Goal: Task Accomplishment & Management: Use online tool/utility

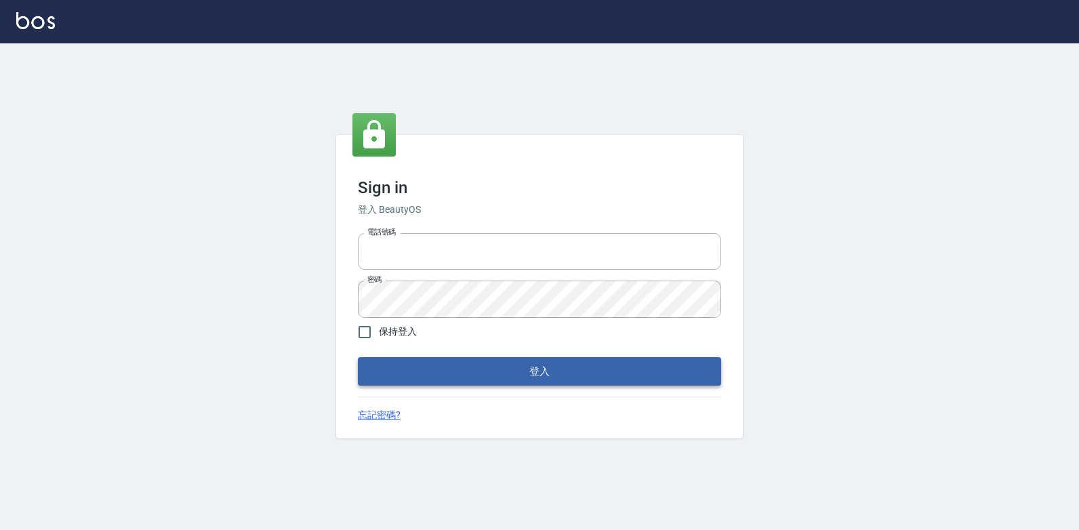
type input "047265856"
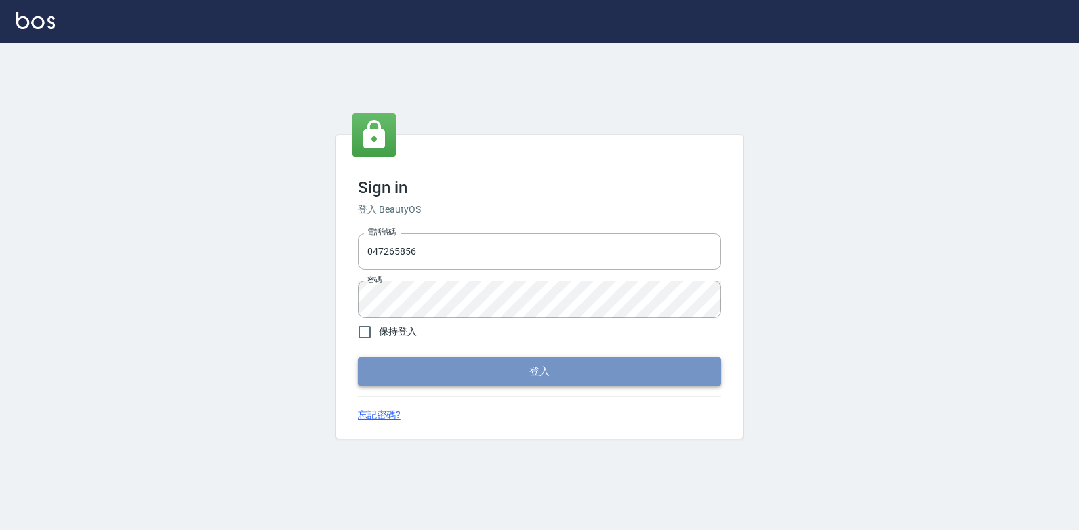
click at [489, 369] on button "登入" at bounding box center [539, 371] width 363 height 28
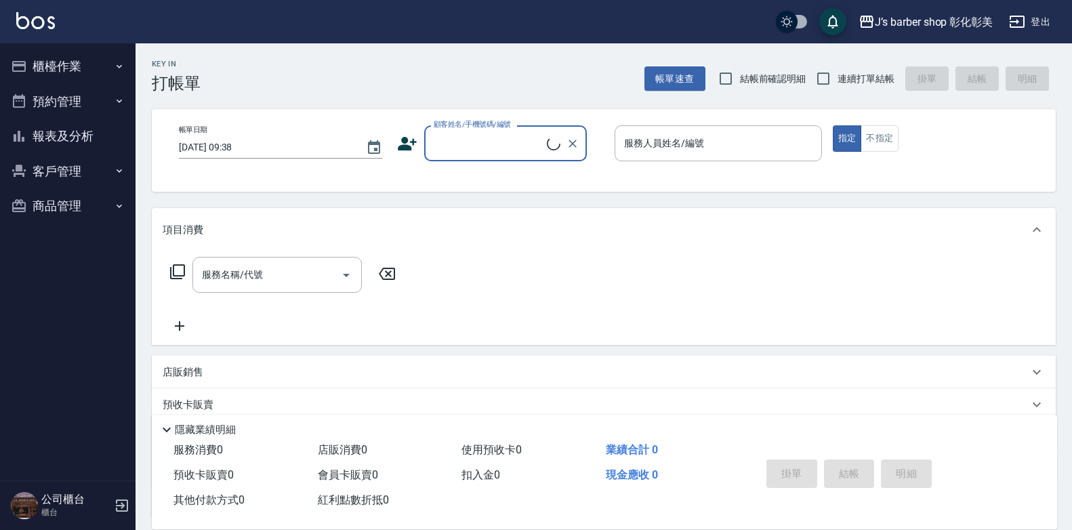
click at [74, 65] on button "櫃檯作業" at bounding box center [67, 66] width 125 height 35
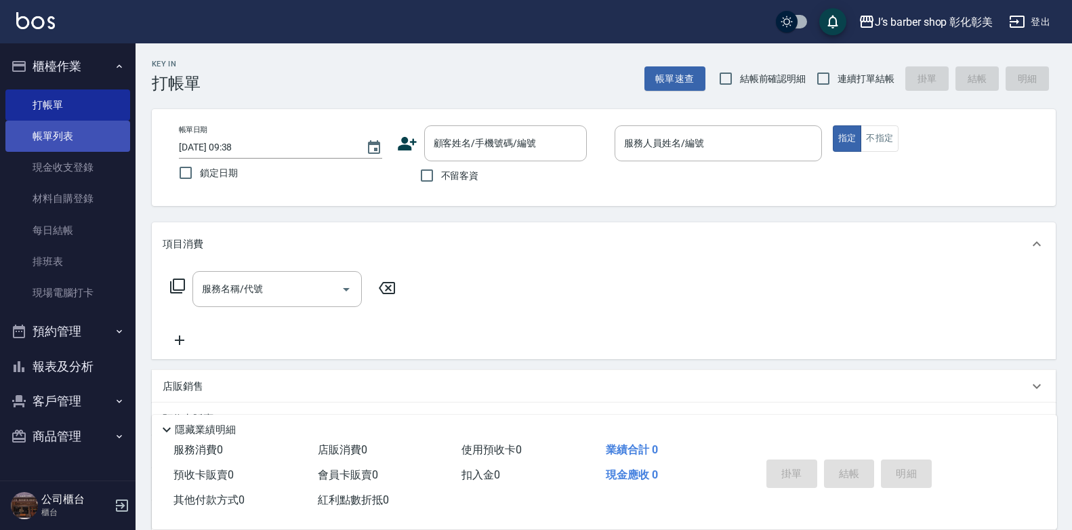
click at [86, 142] on link "帳單列表" at bounding box center [67, 136] width 125 height 31
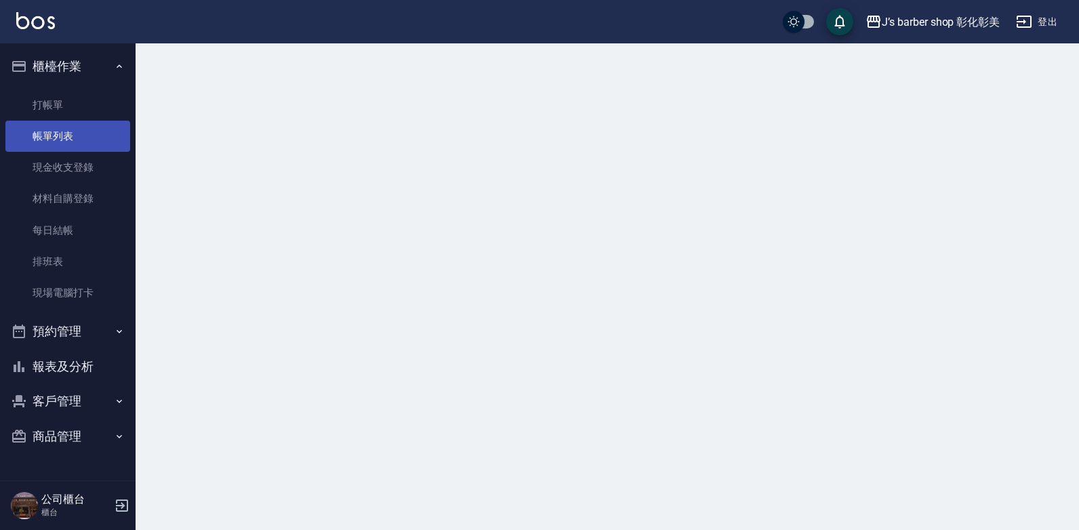
click at [86, 142] on link "帳單列表" at bounding box center [67, 136] width 125 height 31
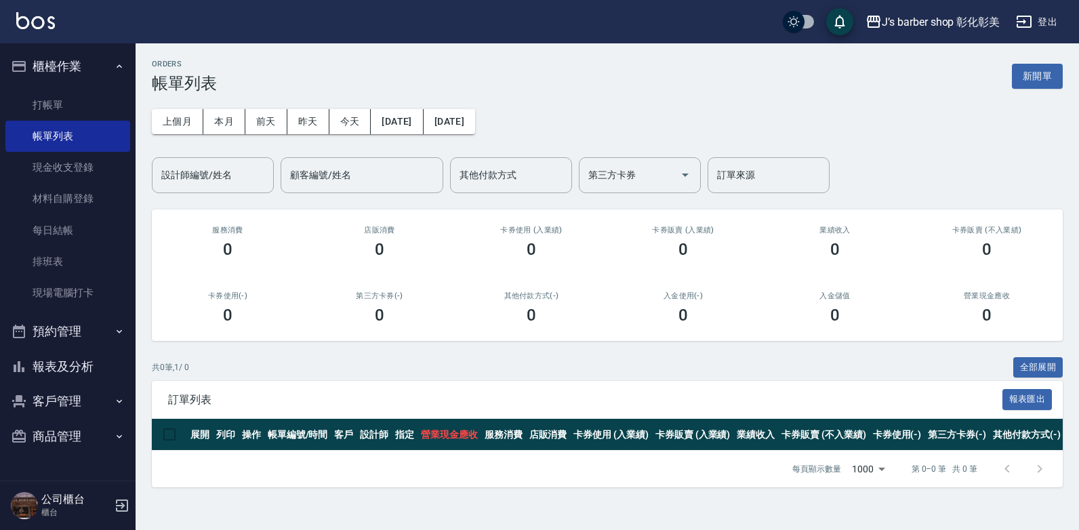
click at [60, 327] on button "預約管理" at bounding box center [67, 331] width 125 height 35
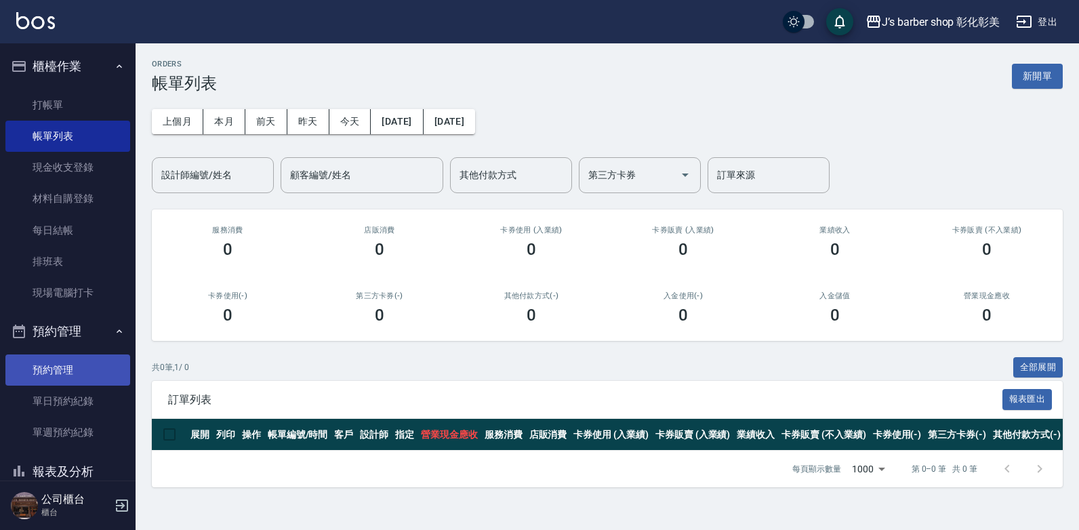
click at [76, 363] on link "預約管理" at bounding box center [67, 370] width 125 height 31
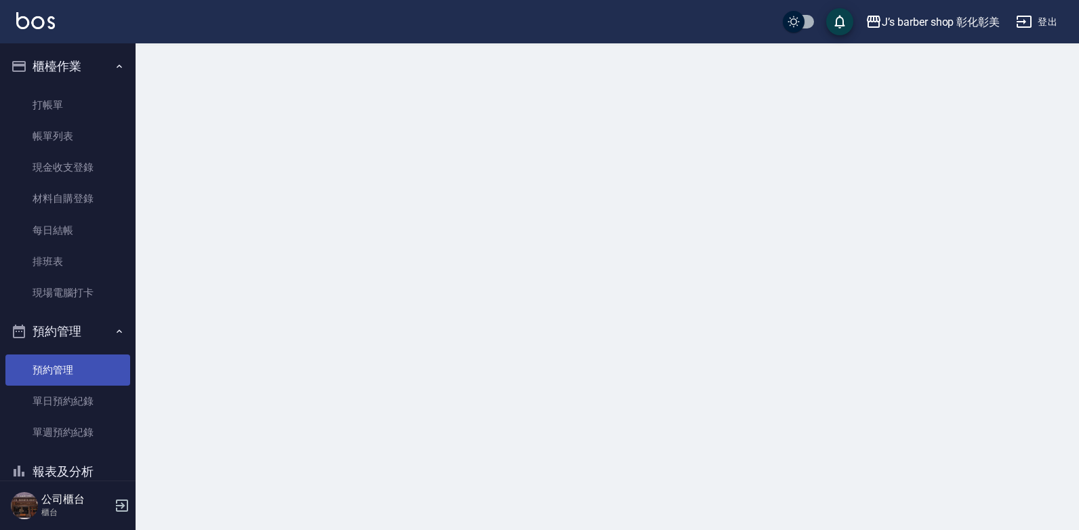
click at [76, 363] on link "預約管理" at bounding box center [67, 370] width 125 height 31
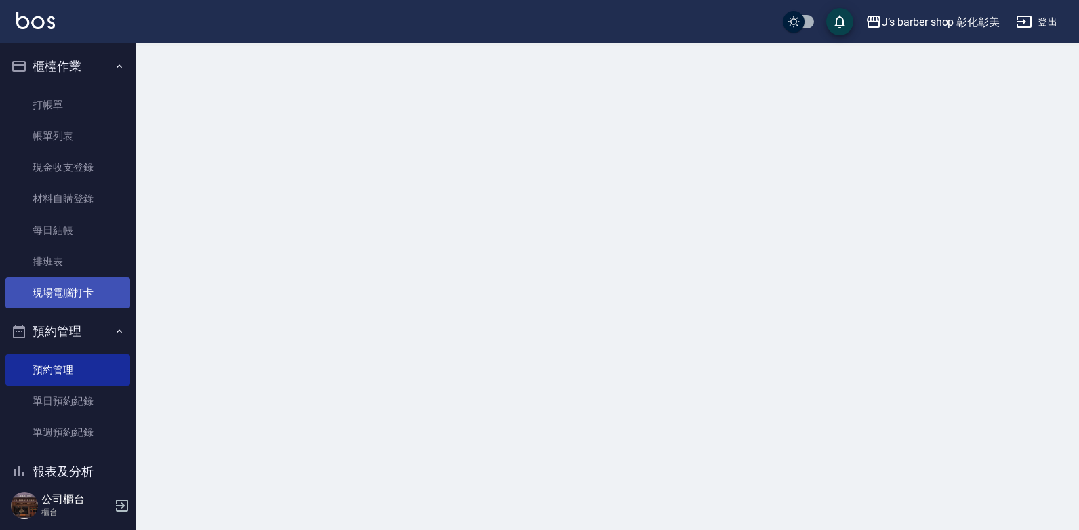
click at [87, 285] on link "現場電腦打卡" at bounding box center [67, 292] width 125 height 31
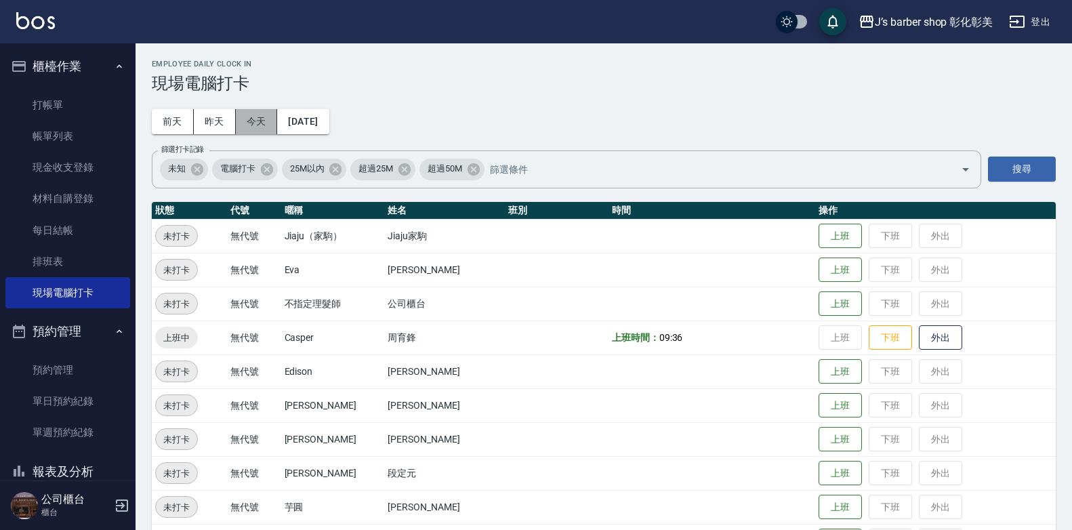
click at [250, 115] on button "今天" at bounding box center [257, 121] width 42 height 25
click at [70, 359] on link "預約管理" at bounding box center [67, 370] width 125 height 31
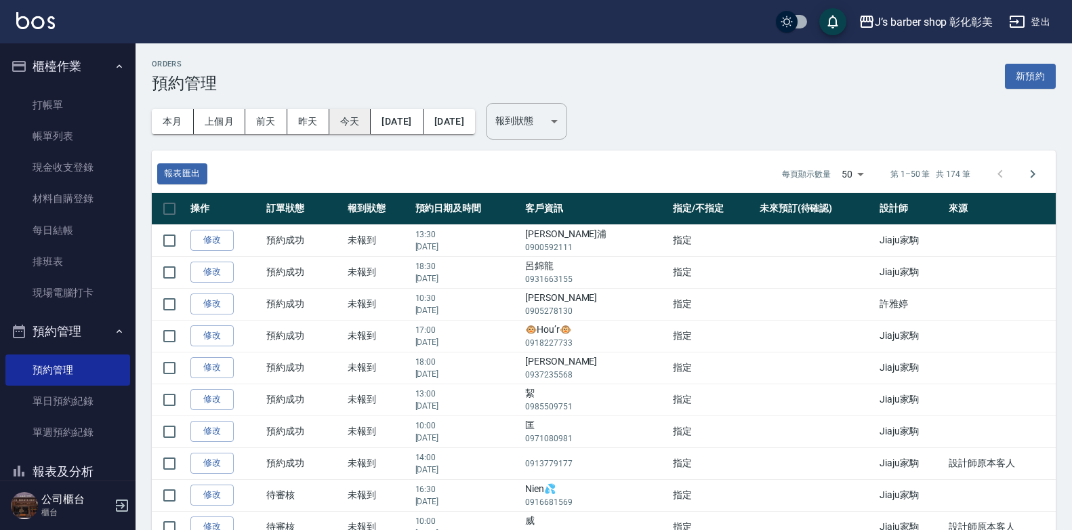
click at [355, 124] on button "今天" at bounding box center [350, 121] width 42 height 25
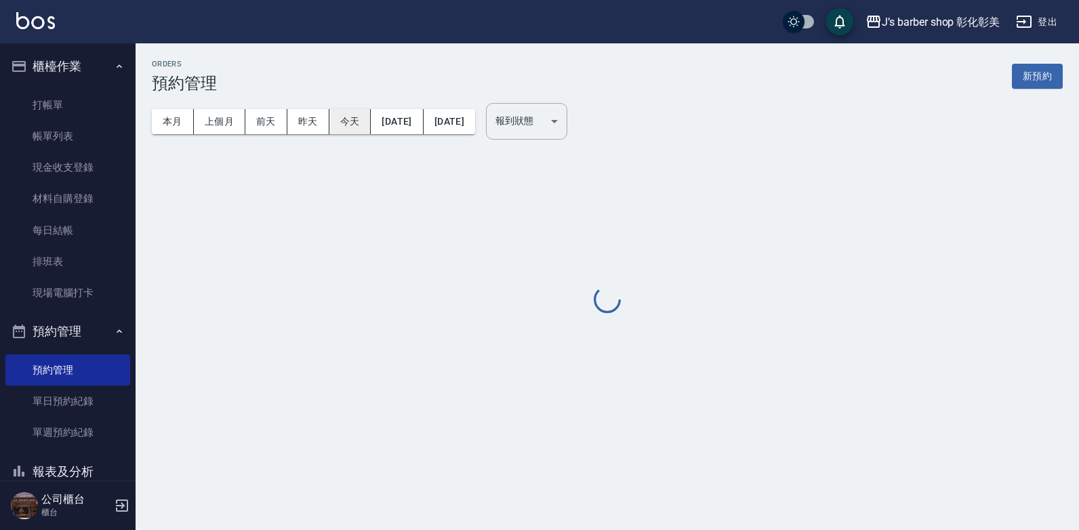
click at [355, 124] on button "今天" at bounding box center [350, 121] width 42 height 25
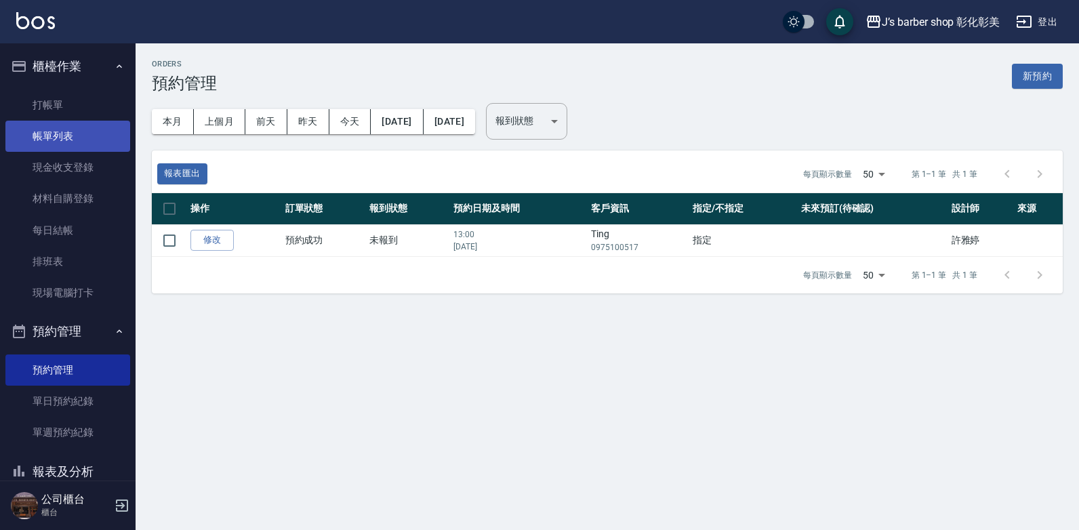
click at [72, 138] on link "帳單列表" at bounding box center [67, 136] width 125 height 31
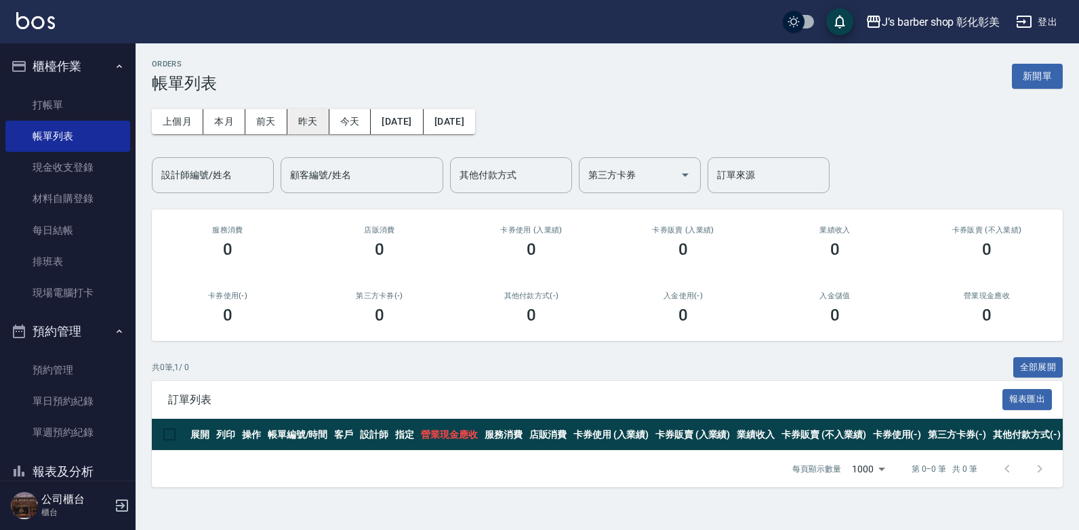
click at [304, 115] on button "昨天" at bounding box center [308, 121] width 42 height 25
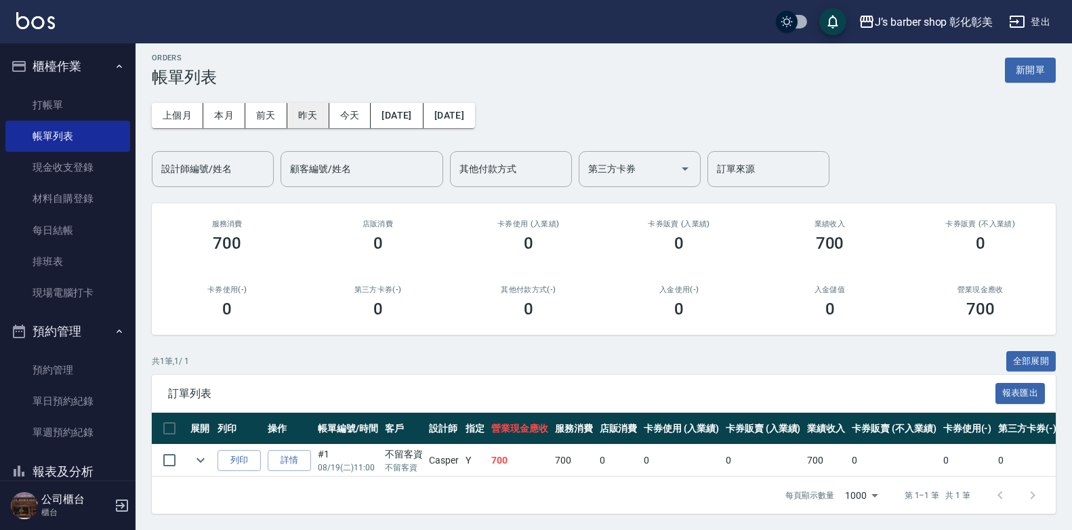
scroll to position [16, 0]
click at [224, 103] on button "本月" at bounding box center [224, 115] width 42 height 25
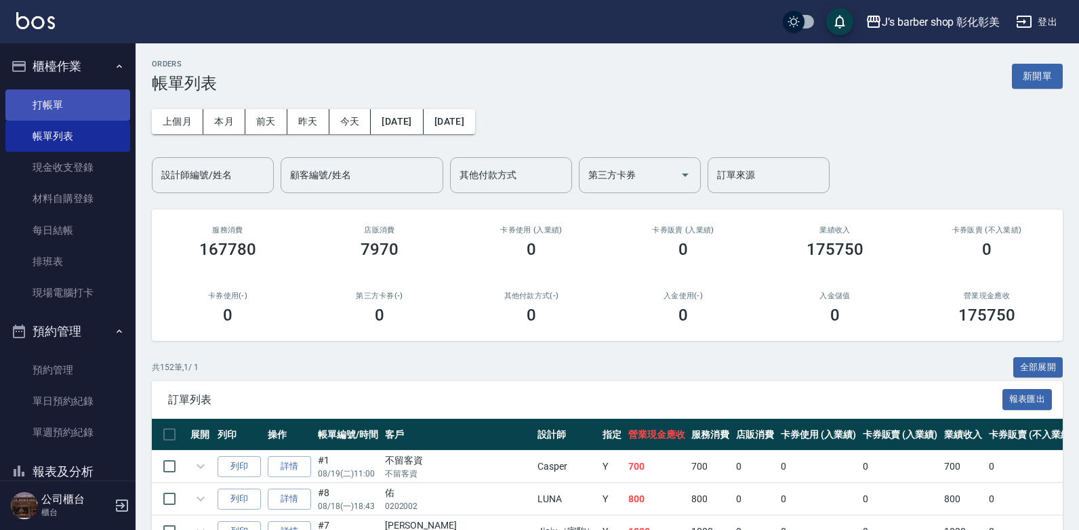
click at [93, 97] on link "打帳單" at bounding box center [67, 104] width 125 height 31
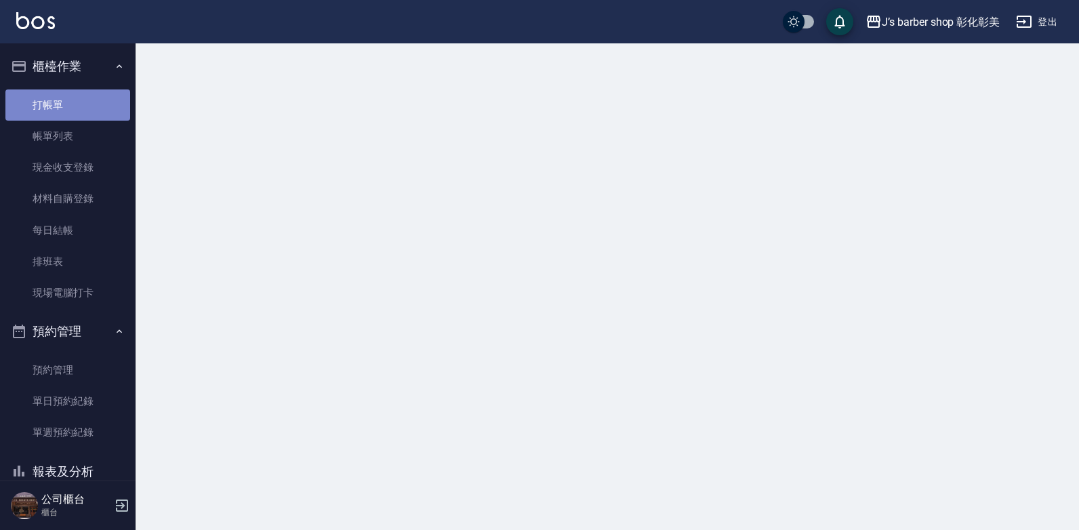
click at [93, 97] on link "打帳單" at bounding box center [67, 104] width 125 height 31
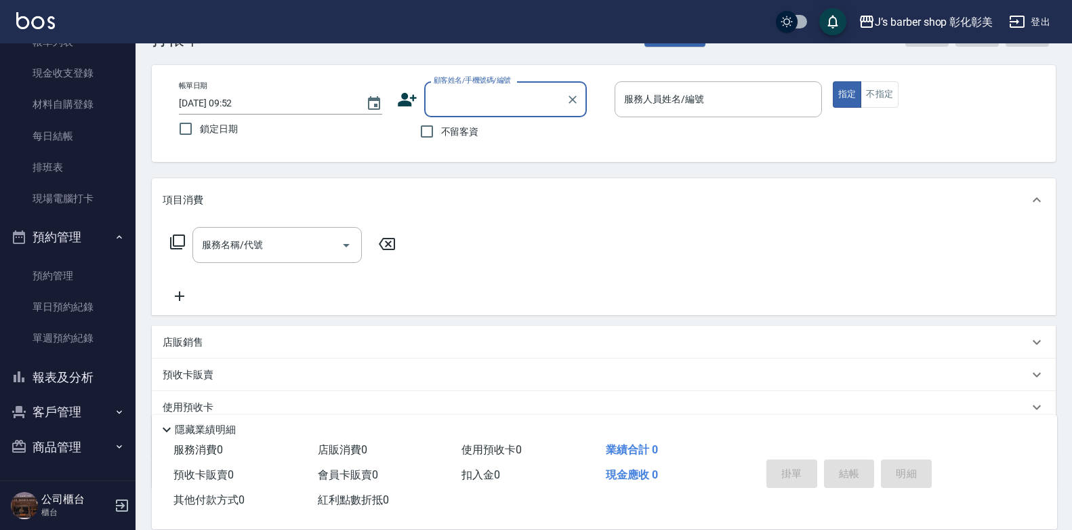
scroll to position [68, 0]
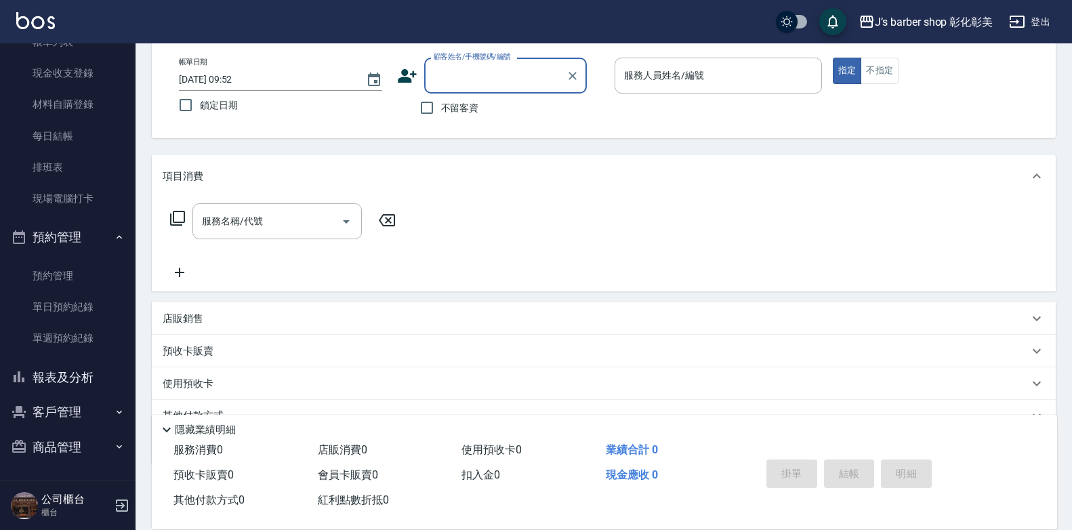
click at [89, 439] on button "商品管理" at bounding box center [67, 447] width 125 height 35
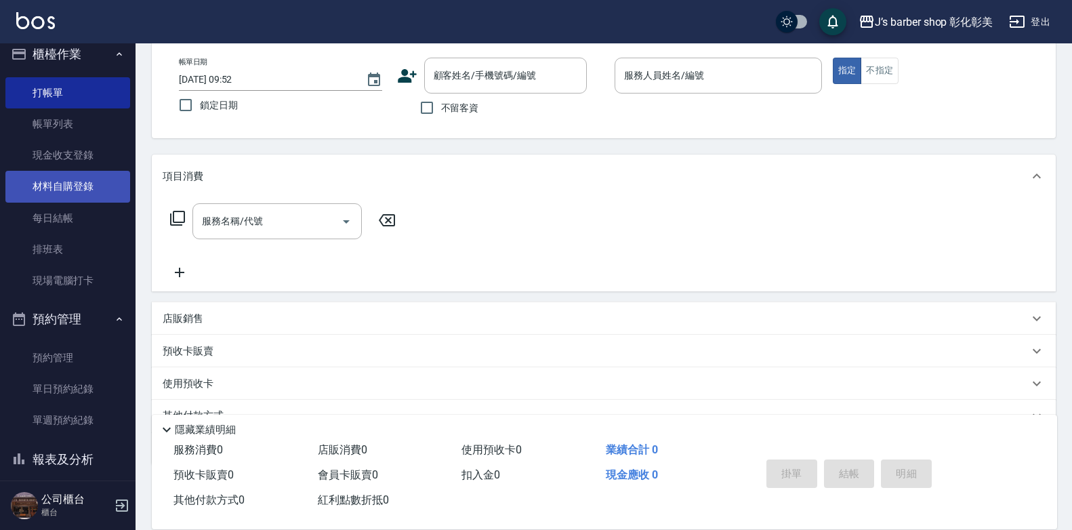
scroll to position [0, 0]
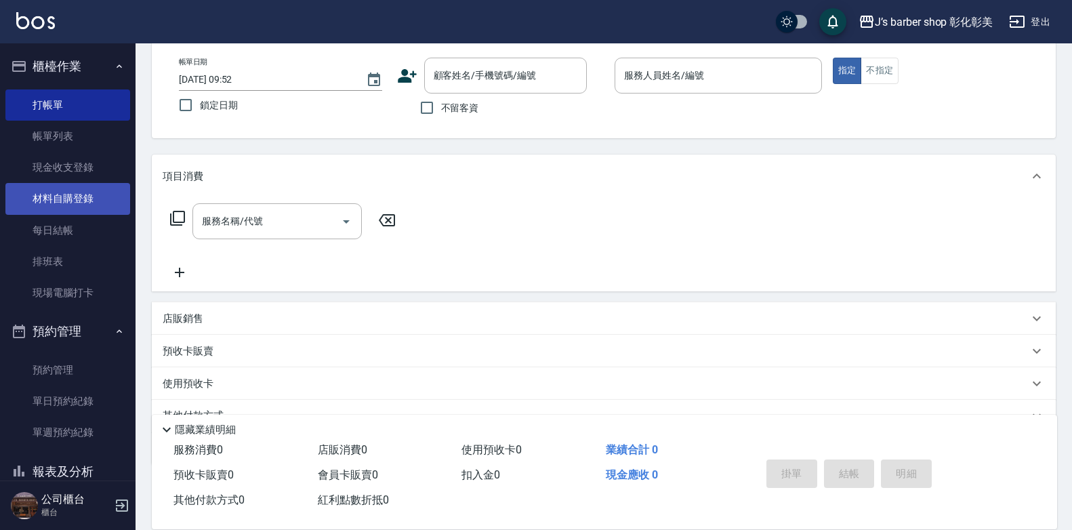
click at [58, 209] on link "材料自購登錄" at bounding box center [67, 198] width 125 height 31
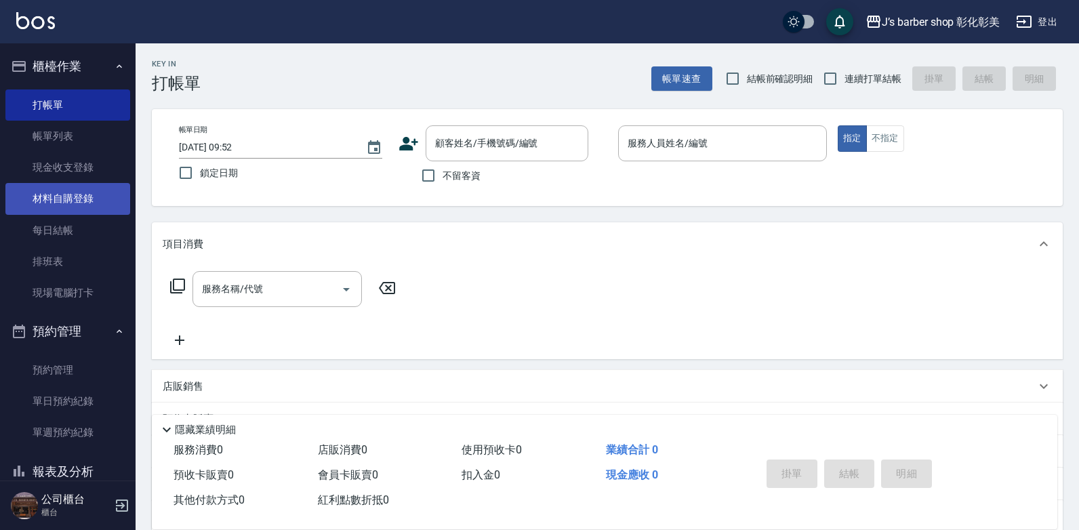
click at [58, 209] on link "材料自購登錄" at bounding box center [67, 198] width 125 height 31
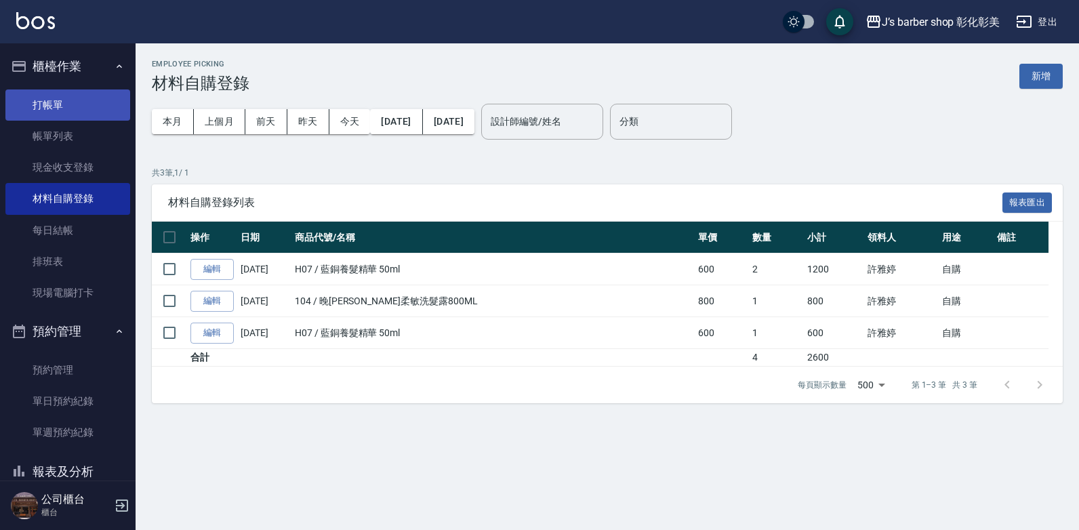
click at [95, 108] on link "打帳單" at bounding box center [67, 104] width 125 height 31
